Goal: Browse casually

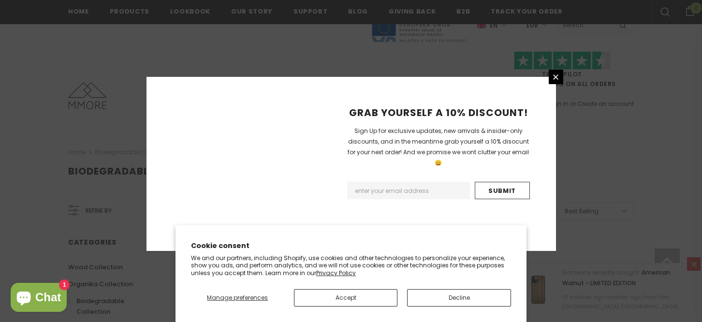
scroll to position [668, 0]
